Goal: Find specific page/section: Find specific page/section

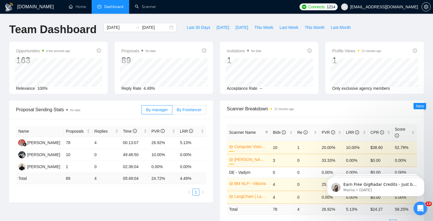
click at [184, 111] on span "By Freelancer" at bounding box center [189, 110] width 25 height 5
click at [172, 111] on input "By Freelancer" at bounding box center [172, 111] width 0 height 0
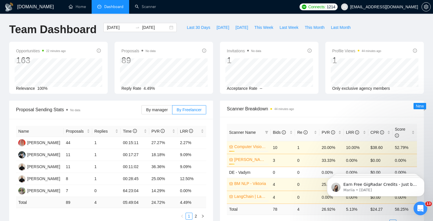
click at [102, 5] on span "Dashboard" at bounding box center [110, 6] width 26 height 5
click at [150, 5] on link "Scanner" at bounding box center [145, 6] width 21 height 5
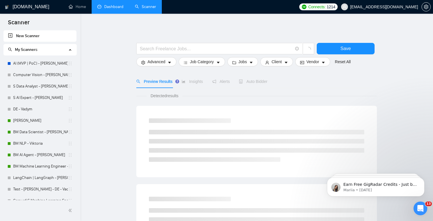
click at [117, 6] on link "Dashboard" at bounding box center [110, 6] width 26 height 5
